Goal: Task Accomplishment & Management: Manage account settings

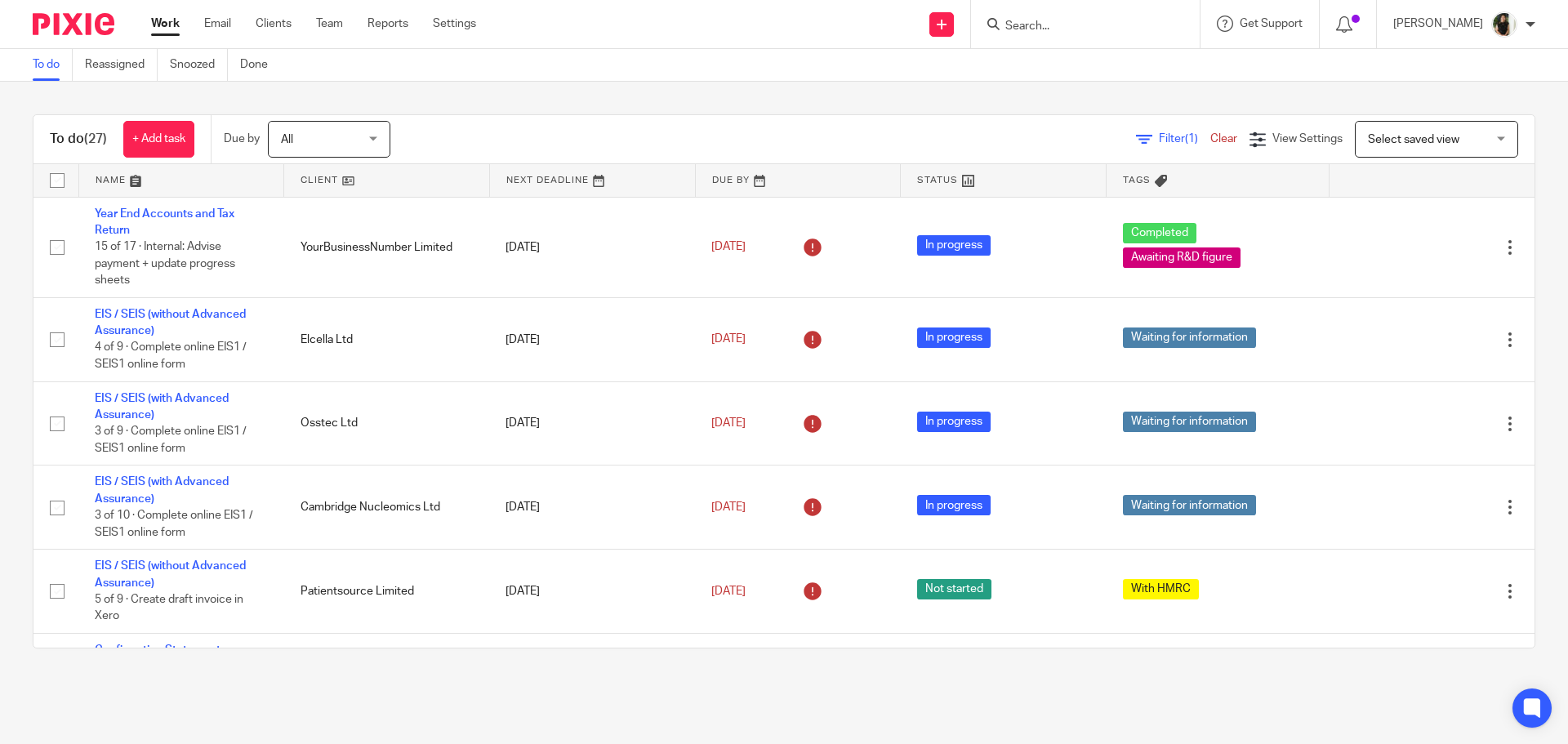
click at [1040, 25] on input "Search" at bounding box center [1077, 26] width 147 height 15
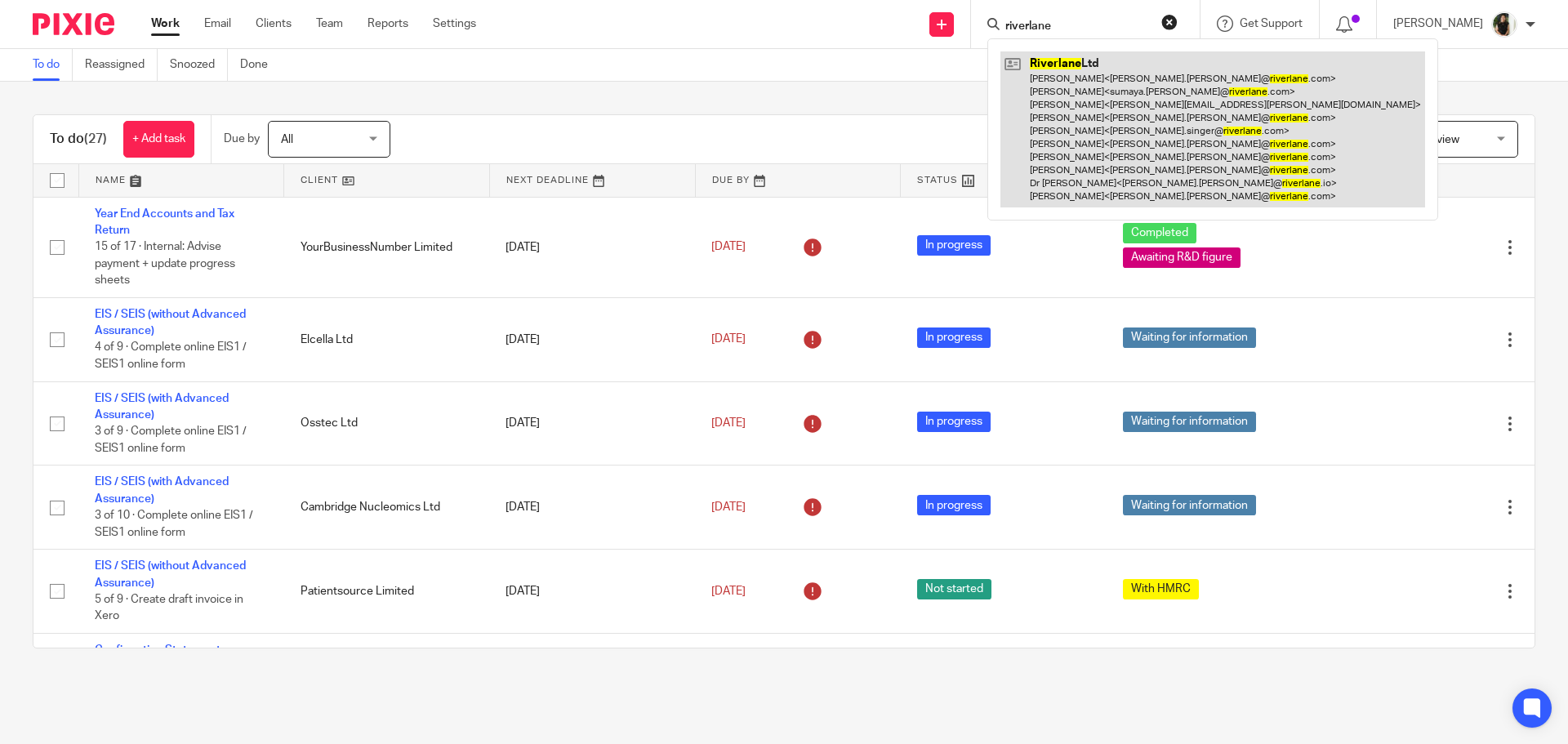
type input "riverlane"
click at [1063, 126] on link at bounding box center [1213, 130] width 425 height 156
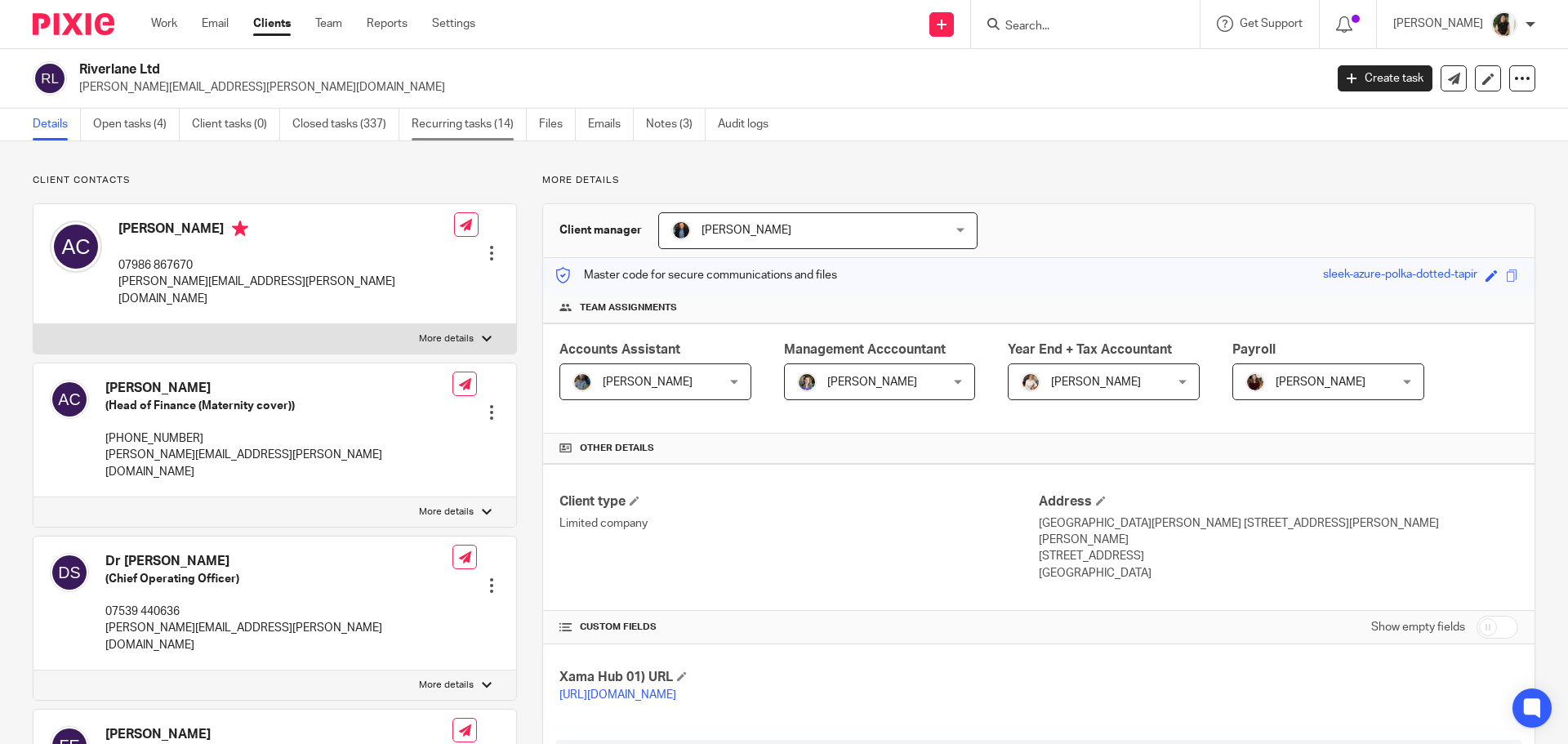
click at [445, 122] on link "Recurring tasks (14)" at bounding box center [469, 125] width 115 height 32
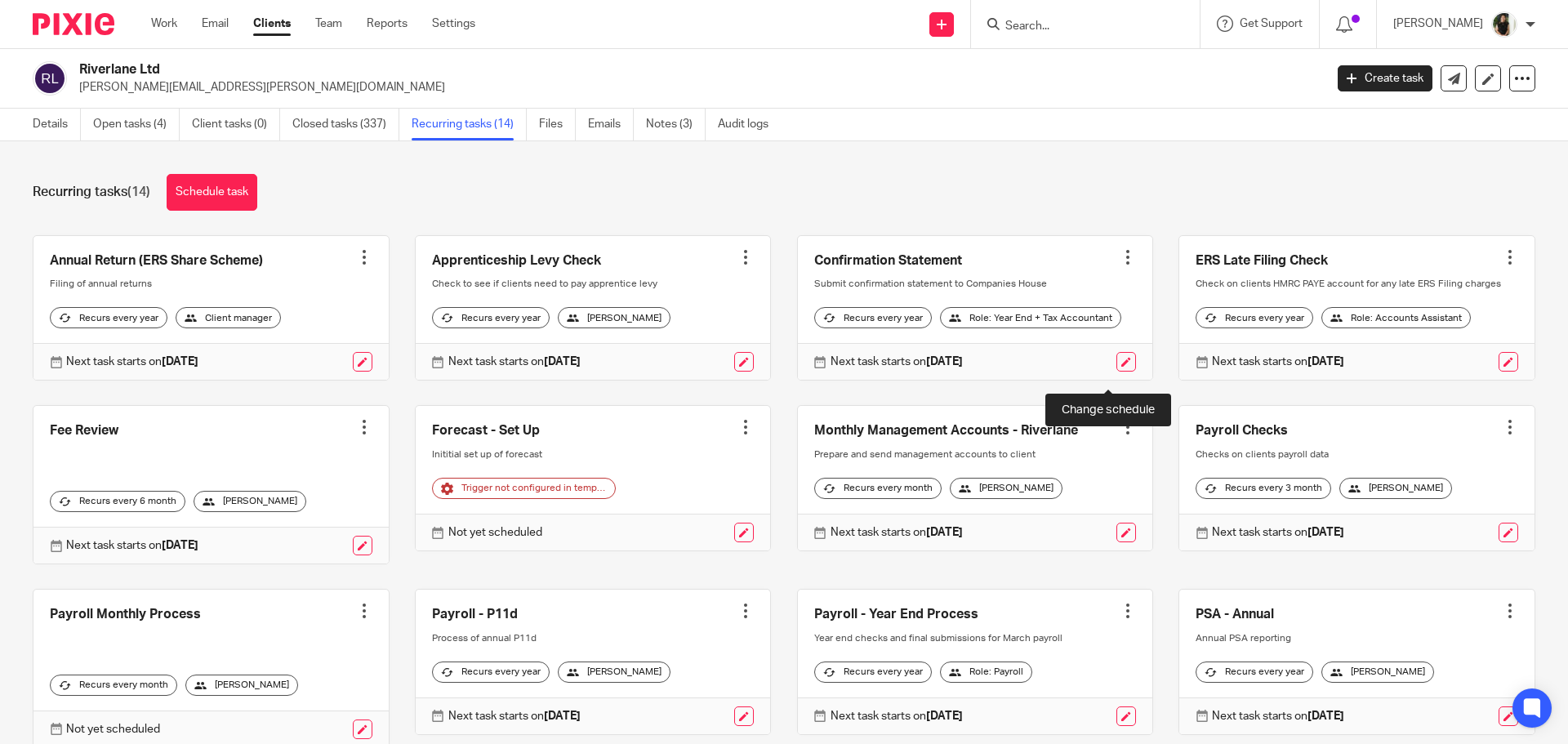
click at [1116, 371] on link at bounding box center [1126, 361] width 19 height 19
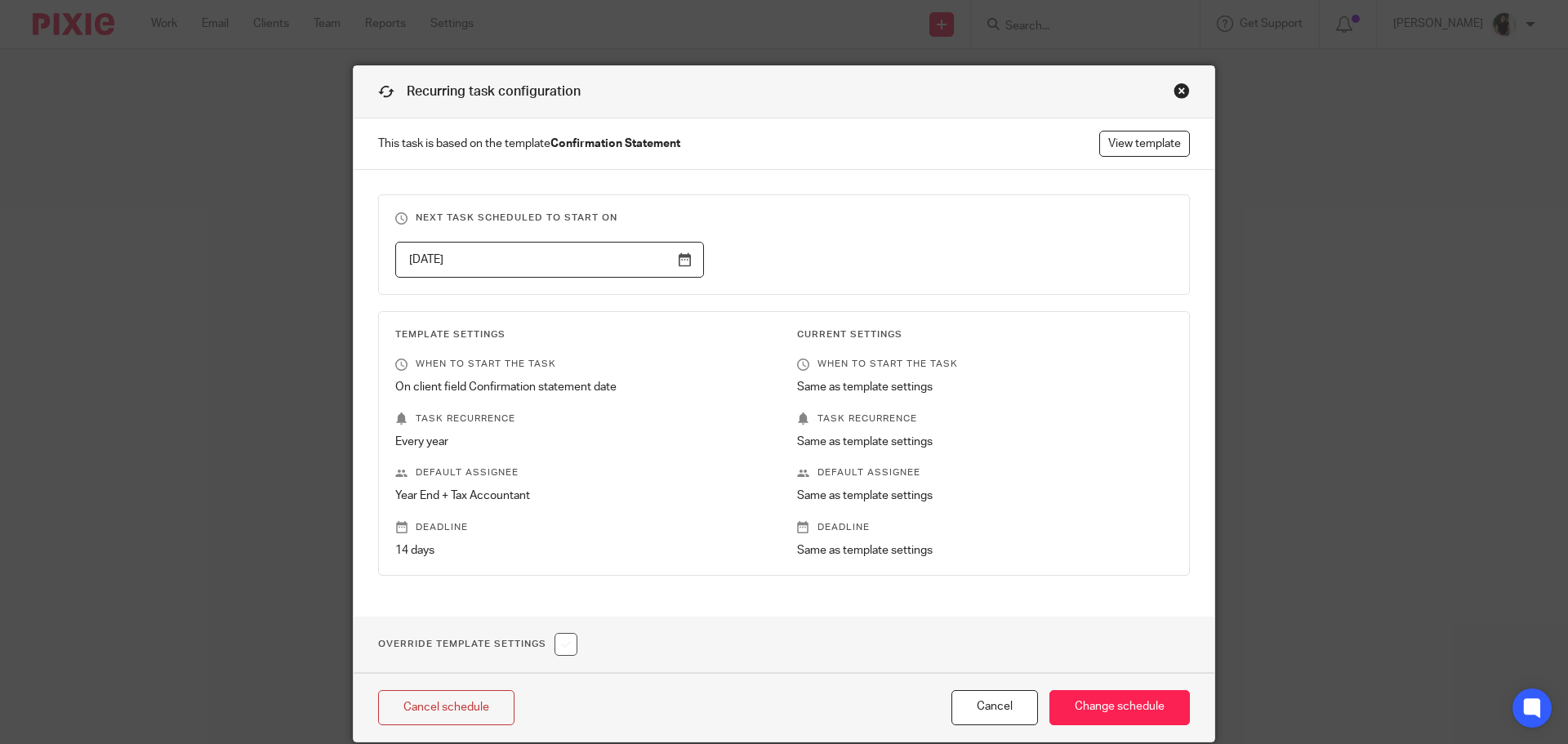
click at [1169, 76] on div "Recurring task configuration" at bounding box center [784, 92] width 861 height 53
drag, startPoint x: 1175, startPoint y: 89, endPoint x: 1141, endPoint y: 113, distance: 41.6
click at [1175, 89] on div "Close this dialog window" at bounding box center [1181, 90] width 17 height 17
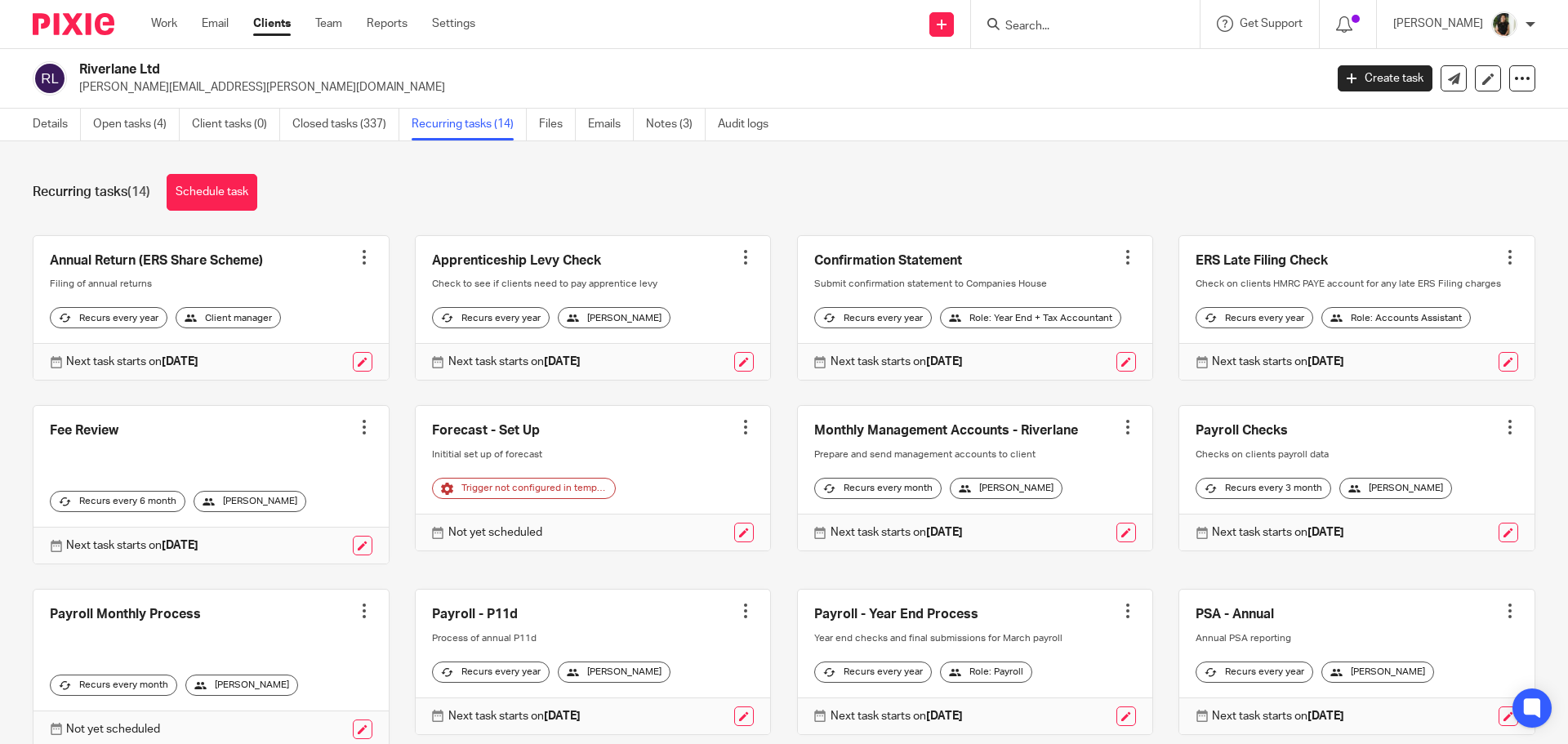
click at [1120, 249] on div at bounding box center [1128, 257] width 17 height 17
click at [1070, 355] on span "Cancel schedule" at bounding box center [1049, 361] width 86 height 11
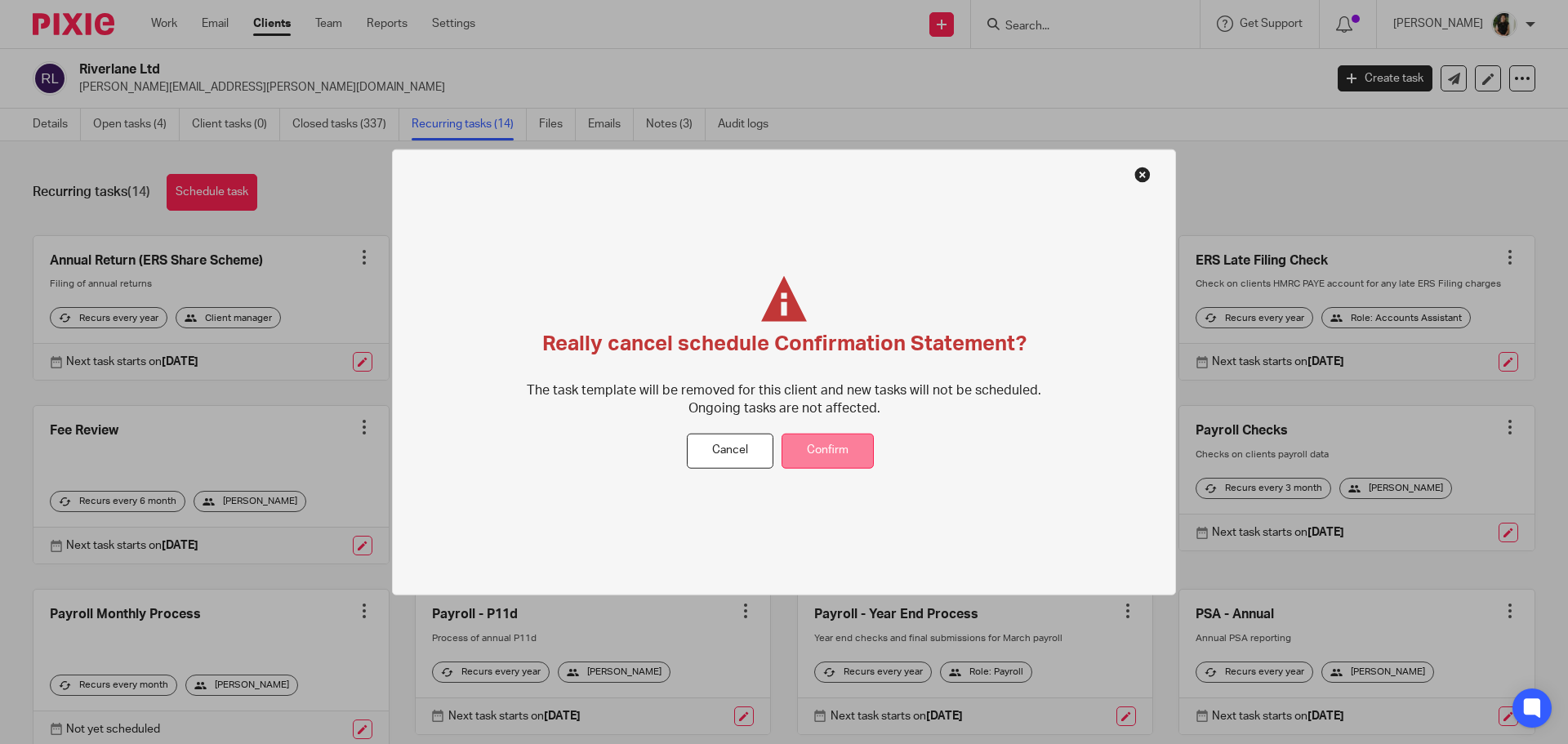
click at [802, 450] on button "Confirm" at bounding box center [827, 451] width 92 height 35
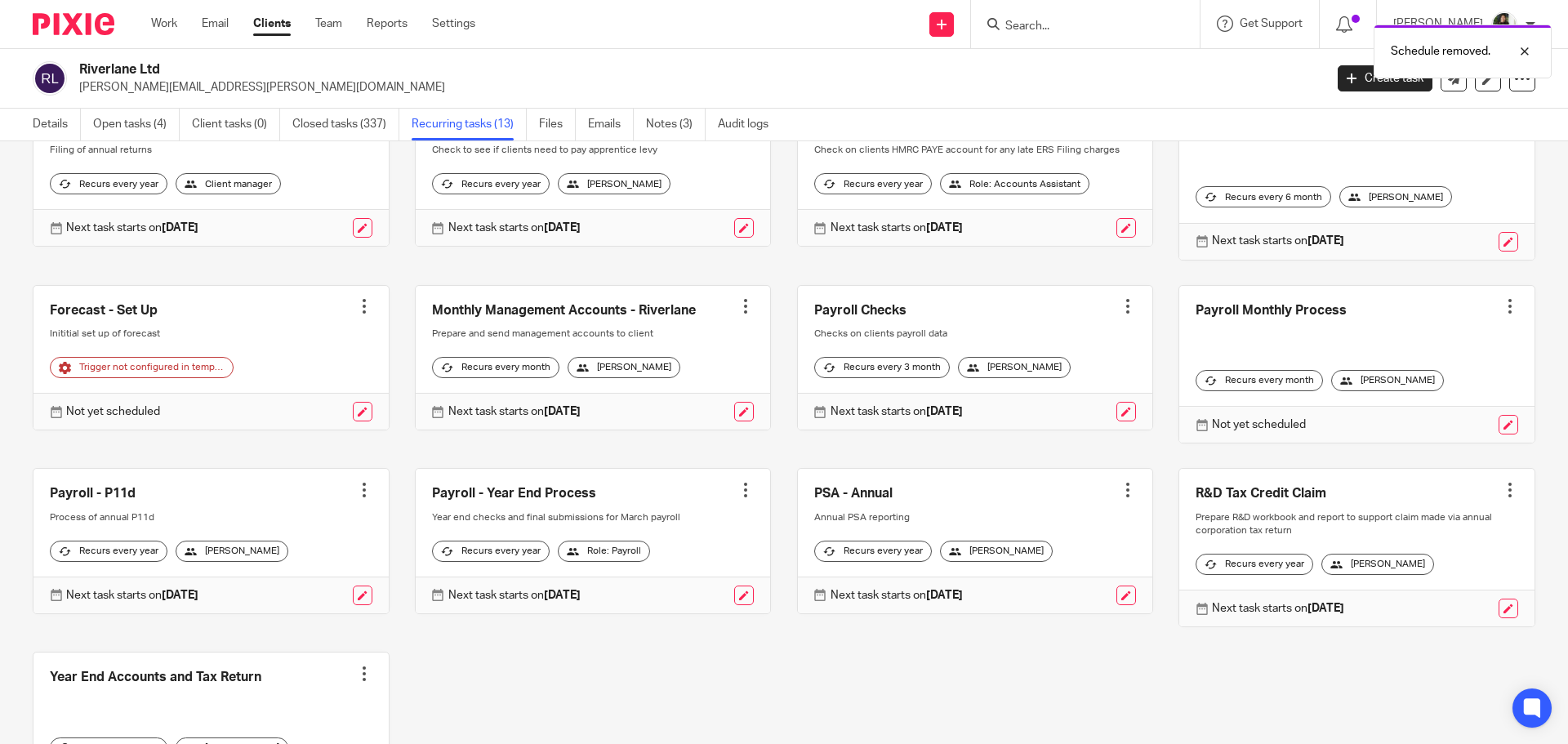
scroll to position [163, 0]
